Goal: Entertainment & Leisure: Consume media (video, audio)

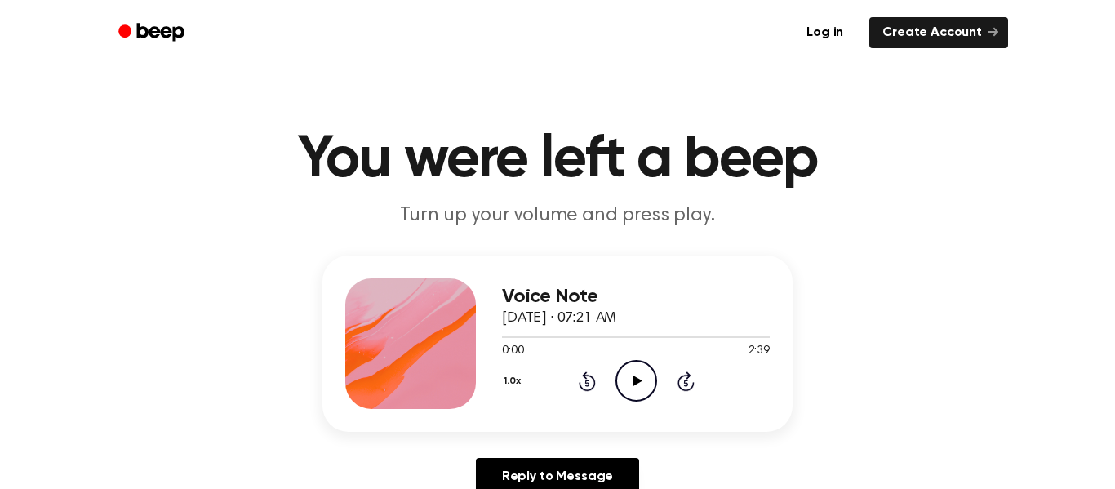
click at [641, 392] on icon "Play Audio" at bounding box center [637, 381] width 42 height 42
click at [638, 394] on icon "Pause Audio" at bounding box center [637, 381] width 42 height 42
click at [638, 394] on icon "Play Audio" at bounding box center [637, 381] width 42 height 42
click at [515, 378] on button "1.0x" at bounding box center [514, 381] width 24 height 28
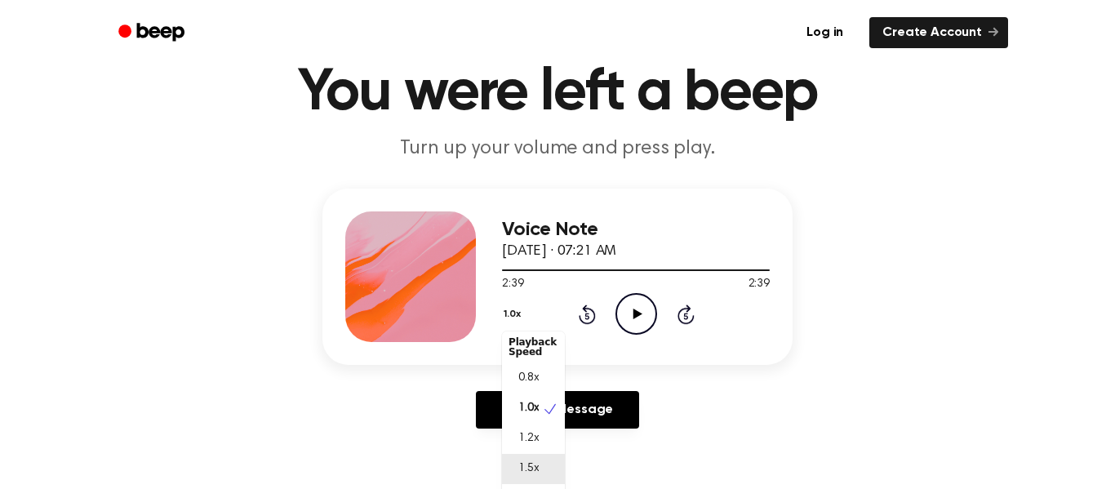
scroll to position [93, 0]
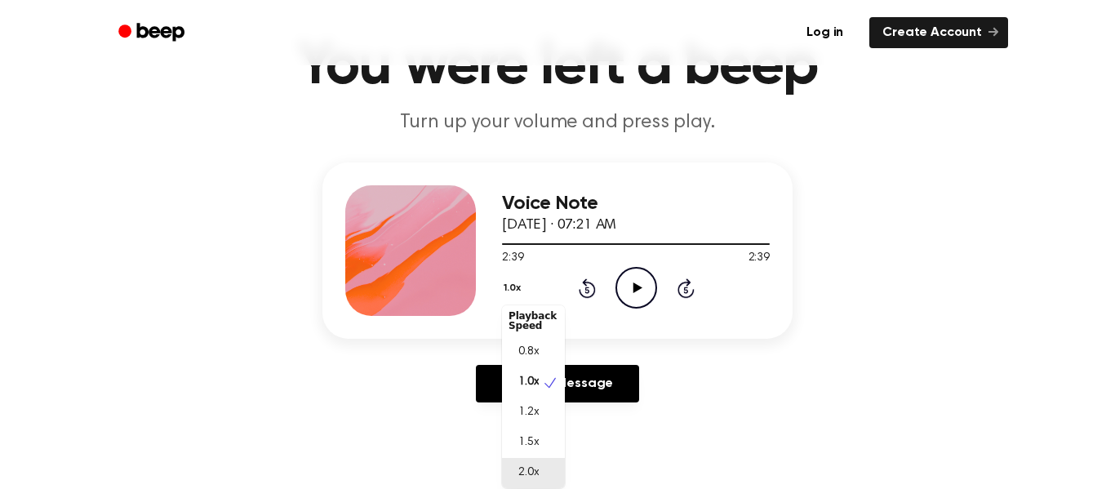
click at [528, 478] on span "2.0x" at bounding box center [528, 472] width 20 height 17
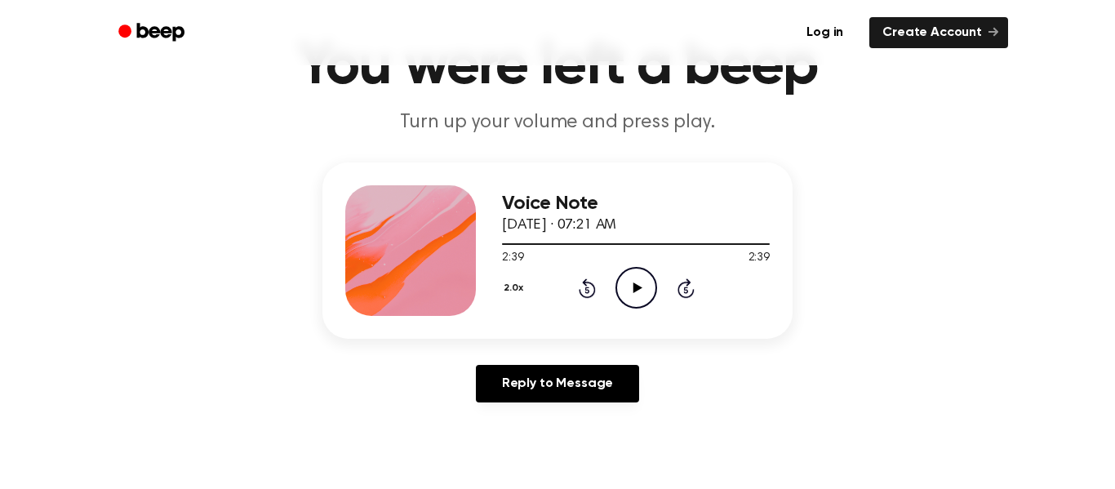
click at [641, 287] on icon "Play Audio" at bounding box center [637, 288] width 42 height 42
click at [516, 297] on button "2.0x" at bounding box center [515, 288] width 27 height 28
click at [540, 343] on div "0.8x" at bounding box center [533, 352] width 63 height 30
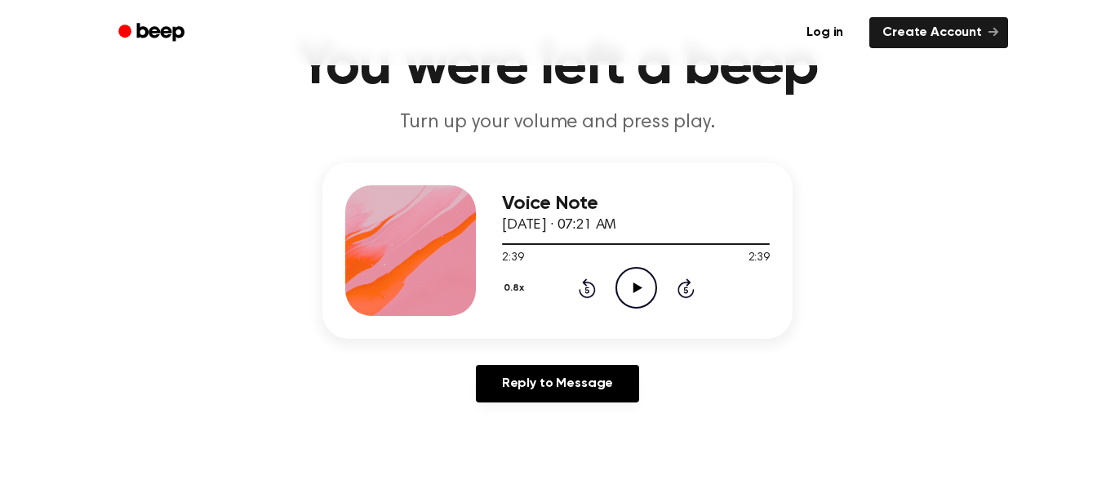
click at [629, 289] on icon "Play Audio" at bounding box center [637, 288] width 42 height 42
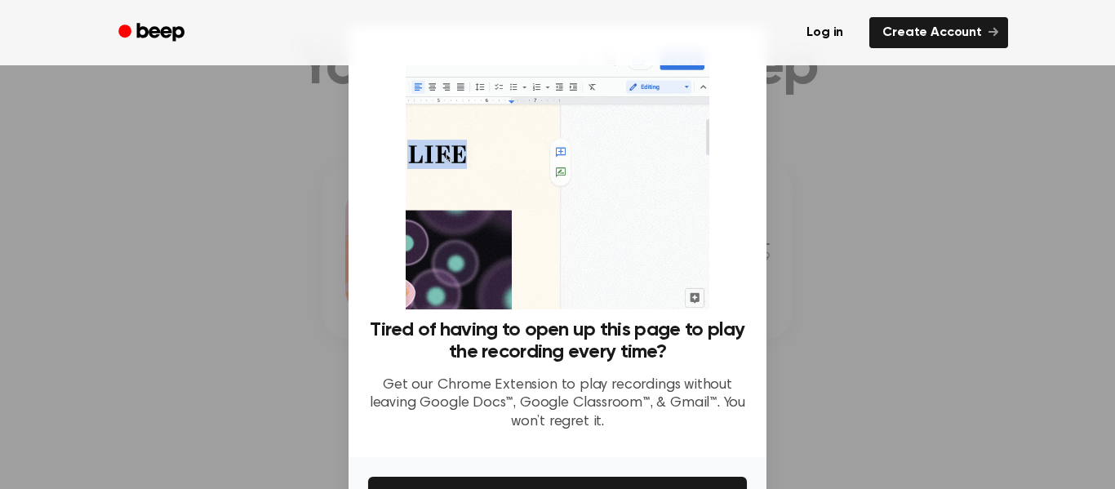
click at [117, 249] on div at bounding box center [557, 244] width 1115 height 489
